Goal: Find specific page/section: Find specific page/section

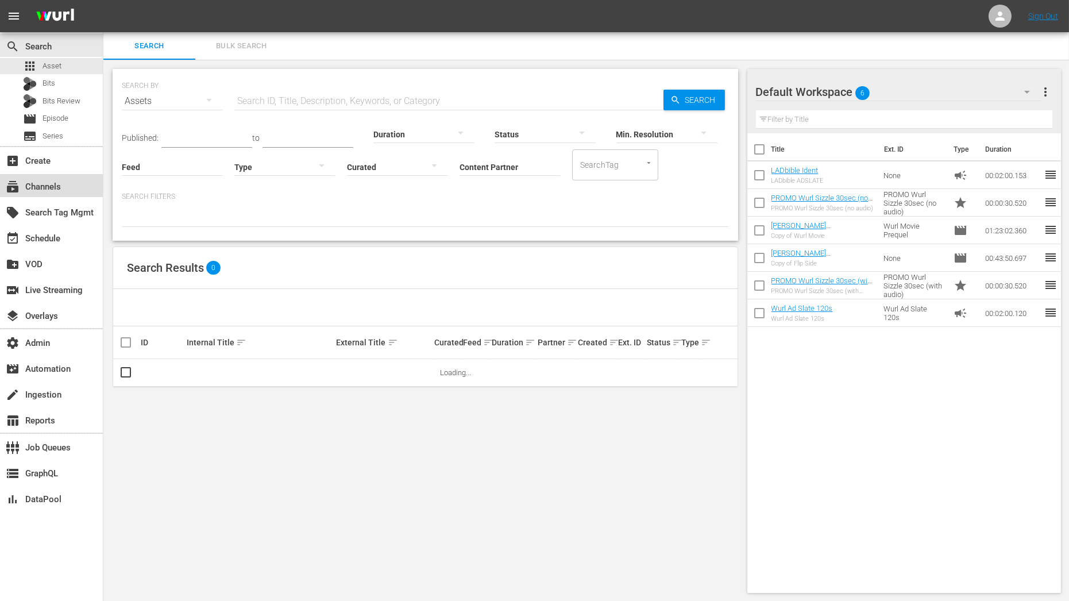
click at [66, 184] on div "subscriptions Channels" at bounding box center [51, 185] width 103 height 23
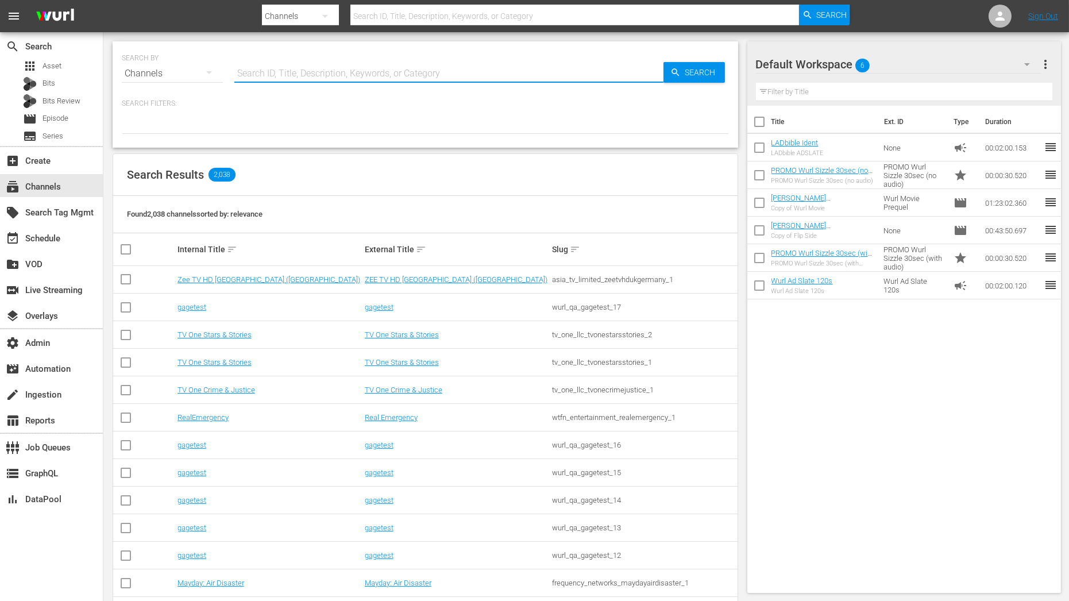
click at [255, 78] on input "text" at bounding box center [448, 74] width 429 height 28
type input "prime"
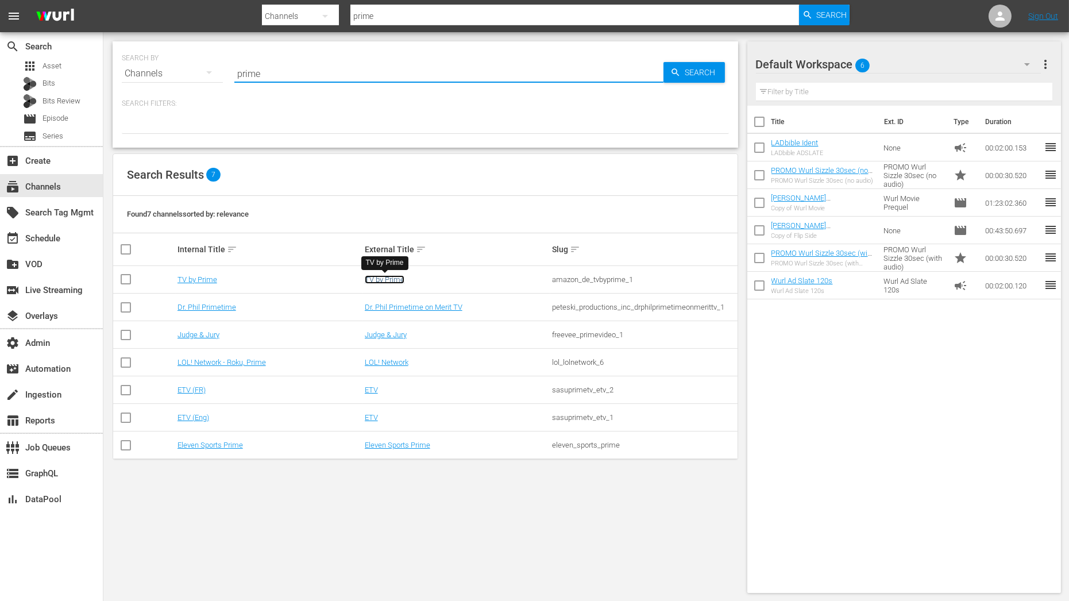
click at [388, 278] on link "TV by Prime" at bounding box center [385, 279] width 40 height 9
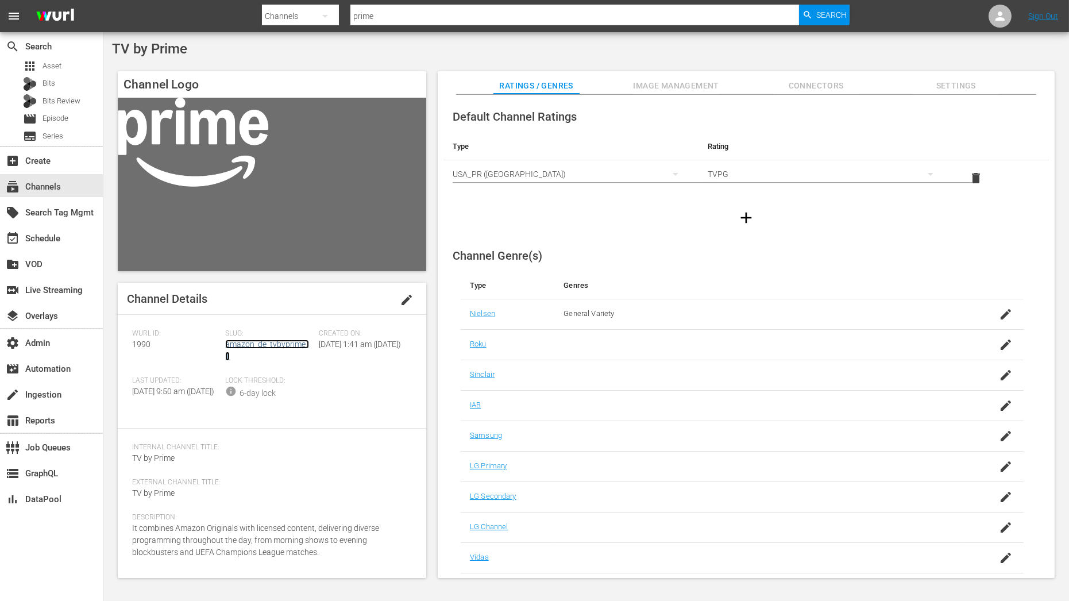
click at [256, 345] on link "amazon_de_tvbyprime_1" at bounding box center [267, 350] width 84 height 21
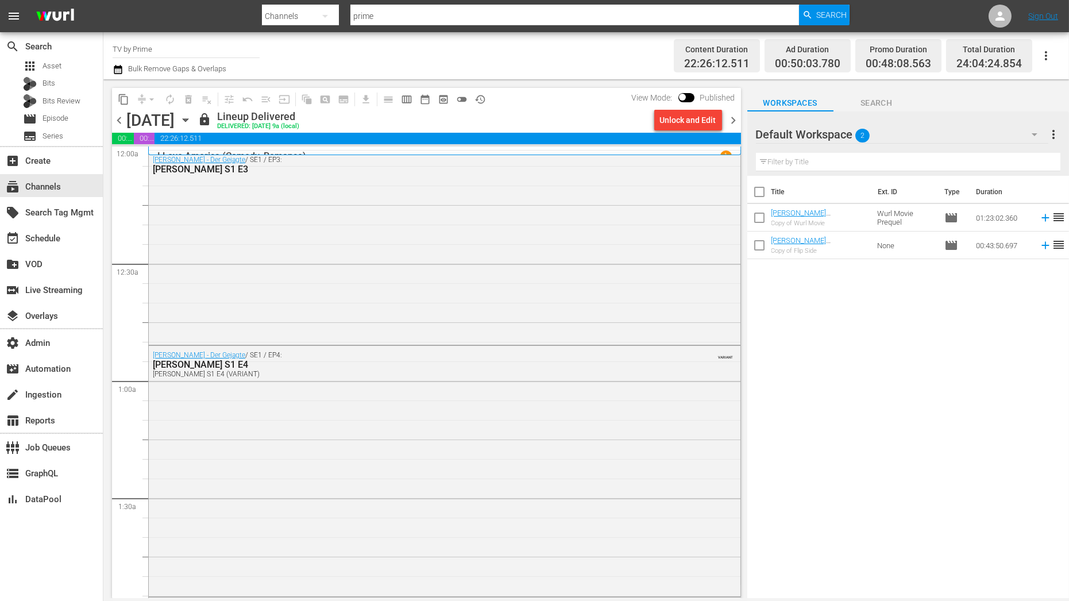
click at [732, 123] on span "chevron_right" at bounding box center [734, 120] width 14 height 14
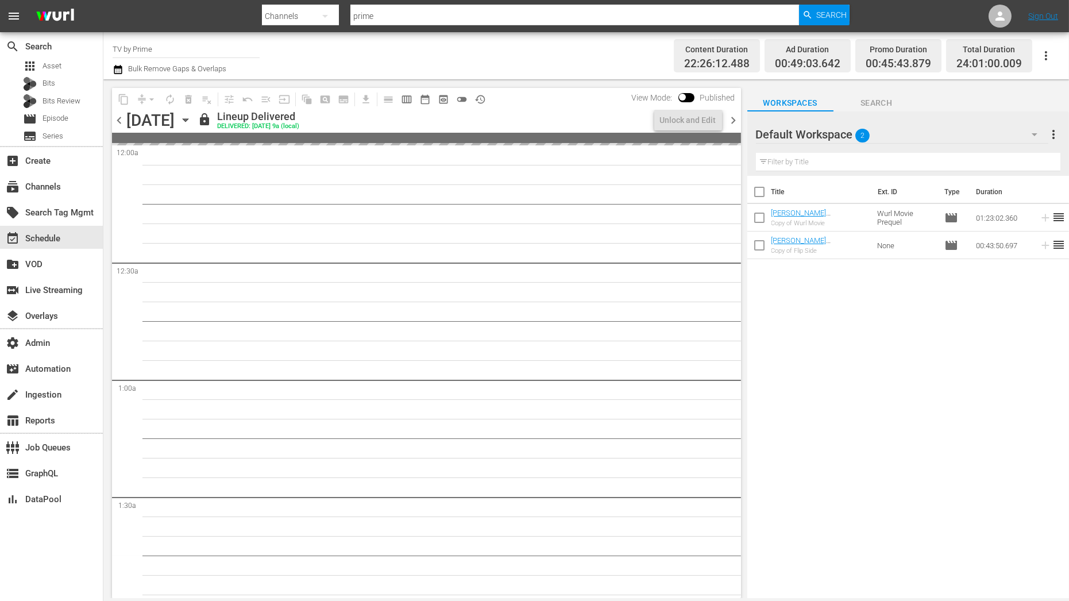
click at [733, 123] on span "chevron_right" at bounding box center [734, 120] width 14 height 14
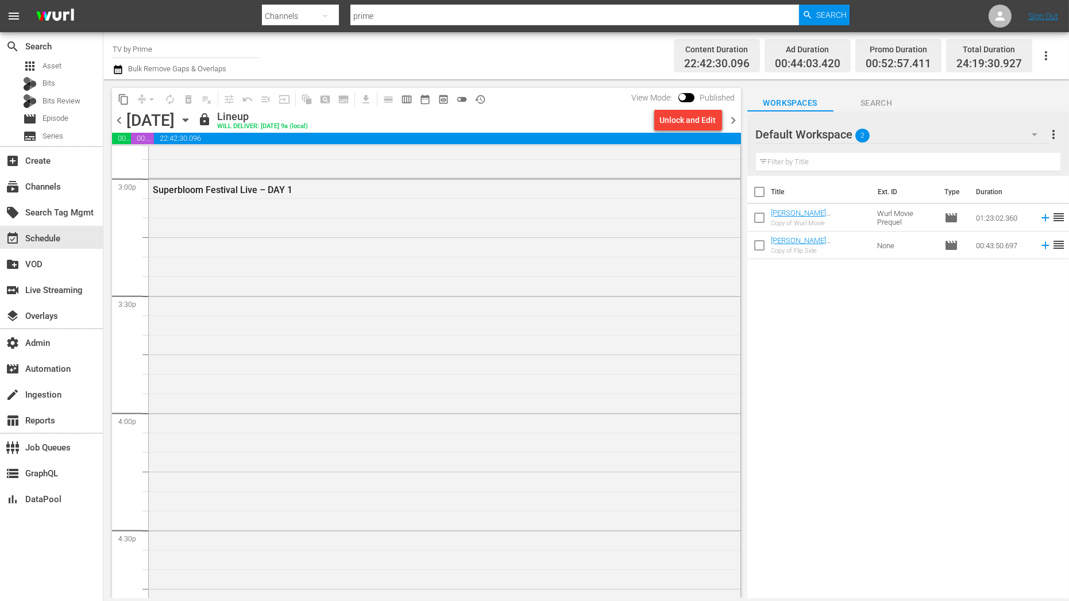
scroll to position [3410, 0]
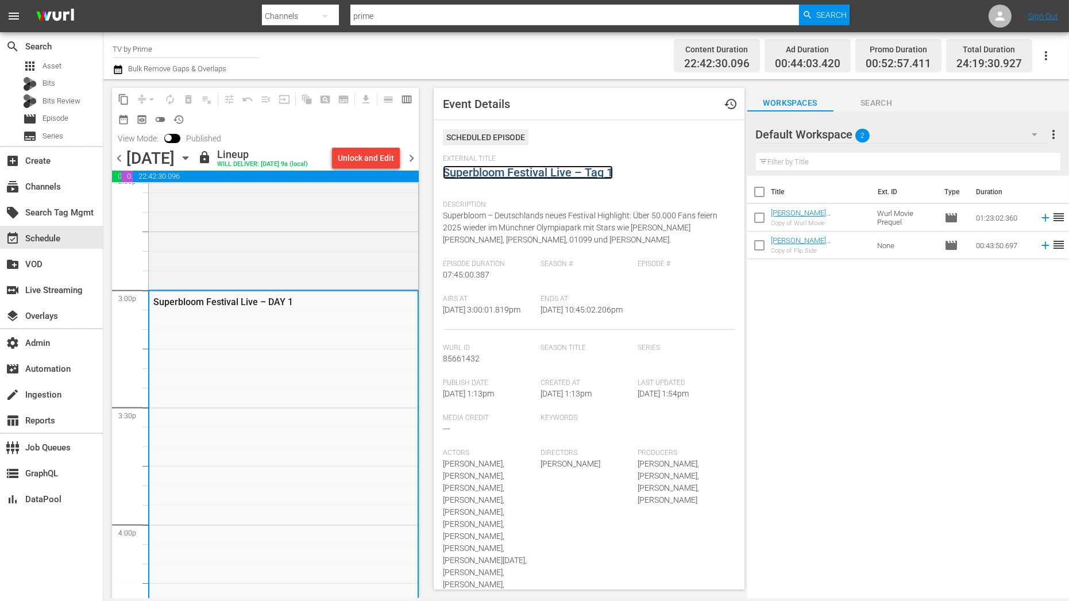
click at [597, 175] on link "Superbloom Festival Live – Tag 1" at bounding box center [528, 172] width 170 height 14
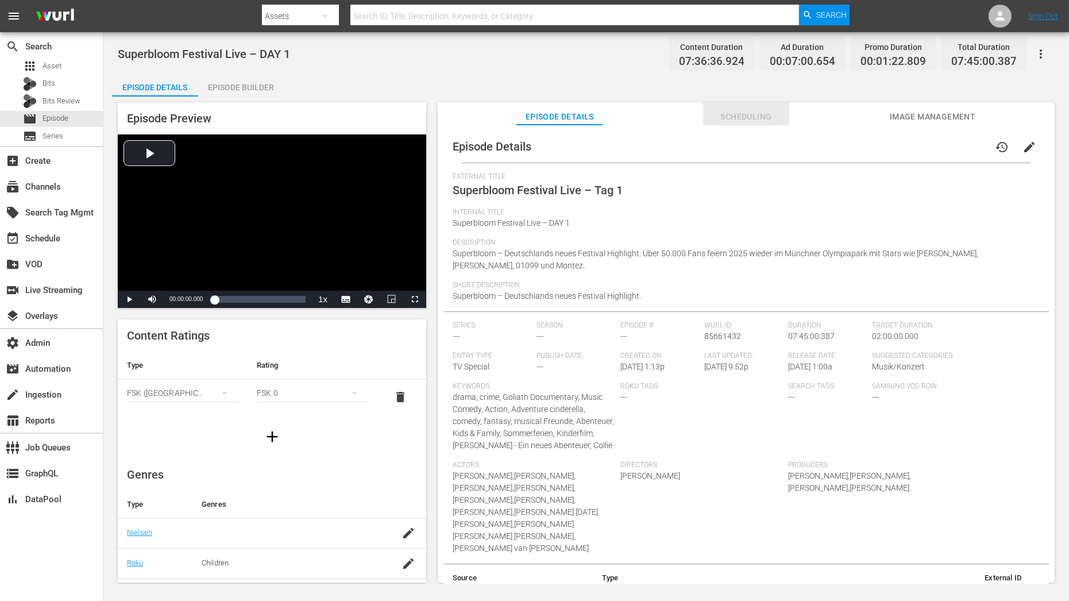
click at [762, 119] on span "Scheduling" at bounding box center [746, 117] width 86 height 14
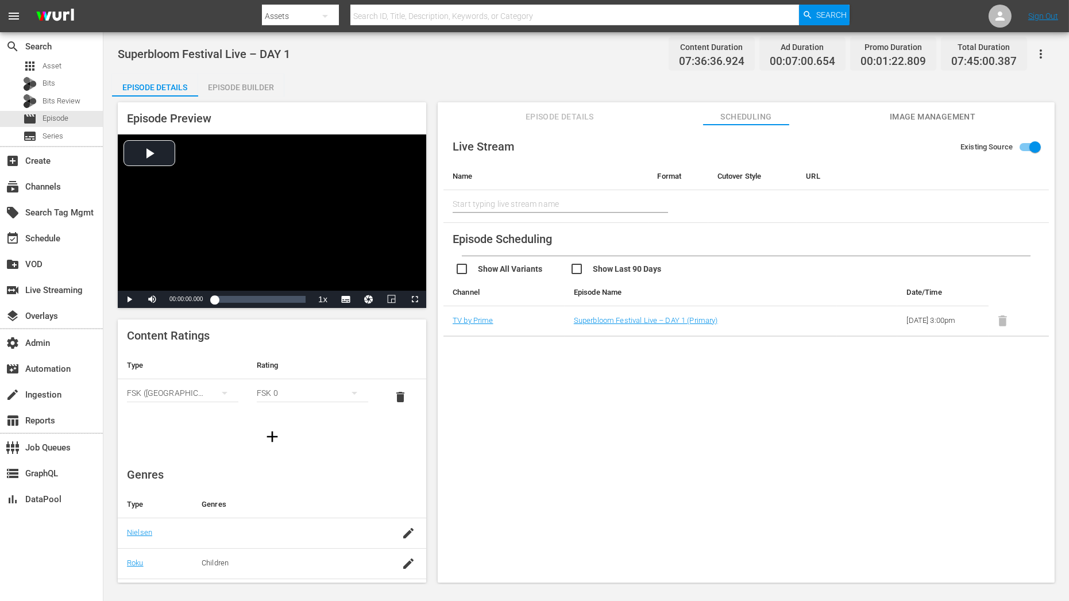
click at [575, 119] on span "Episode Details" at bounding box center [559, 117] width 86 height 14
